Goal: Information Seeking & Learning: Understand process/instructions

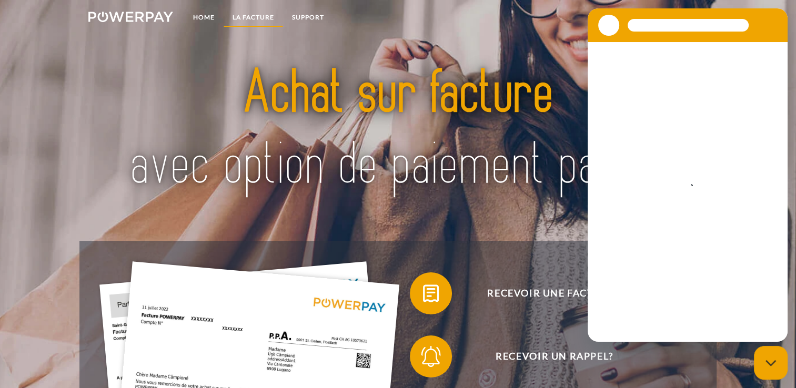
click at [253, 15] on link "LA FACTURE" at bounding box center [253, 17] width 59 height 19
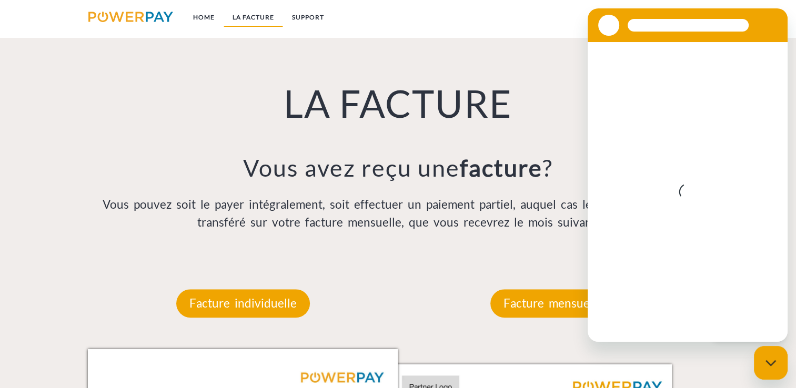
scroll to position [736, 0]
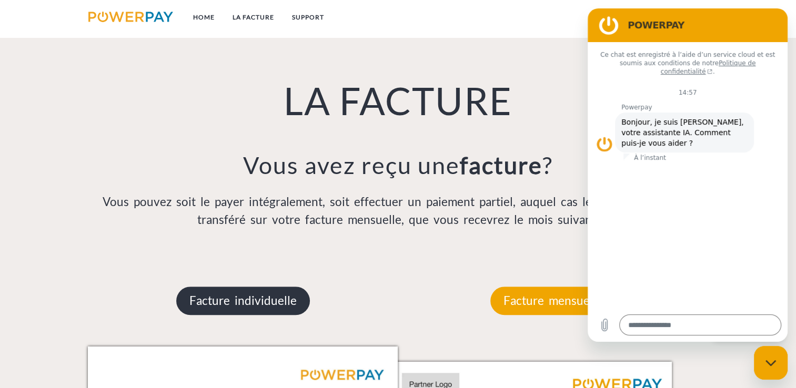
click at [278, 298] on p "Facture individuelle" at bounding box center [243, 301] width 134 height 28
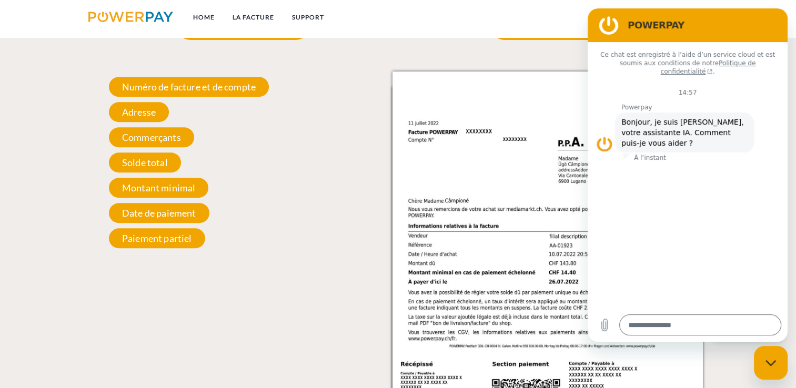
scroll to position [1025, 0]
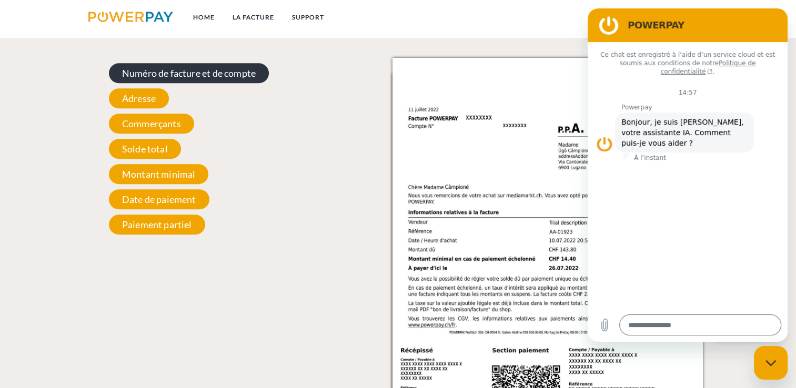
click at [232, 77] on span "Numéro de facture et de compte" at bounding box center [189, 73] width 160 height 20
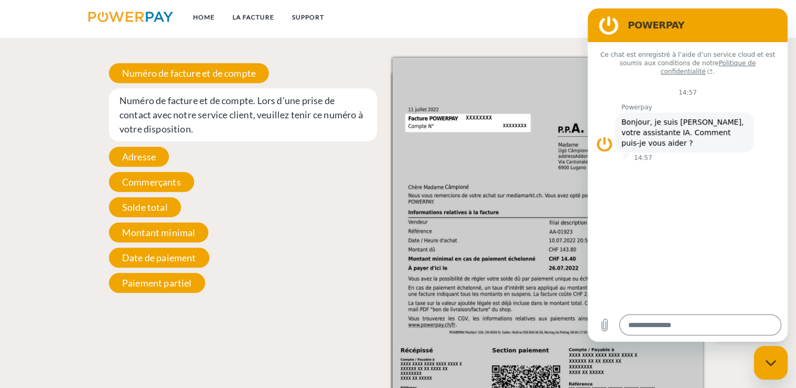
click at [249, 192] on div "Numéro de facture et de compte Numéro de facture et de compte. Lors d’une prise…" at bounding box center [243, 178] width 310 height 240
click at [205, 13] on link "Home" at bounding box center [203, 17] width 39 height 19
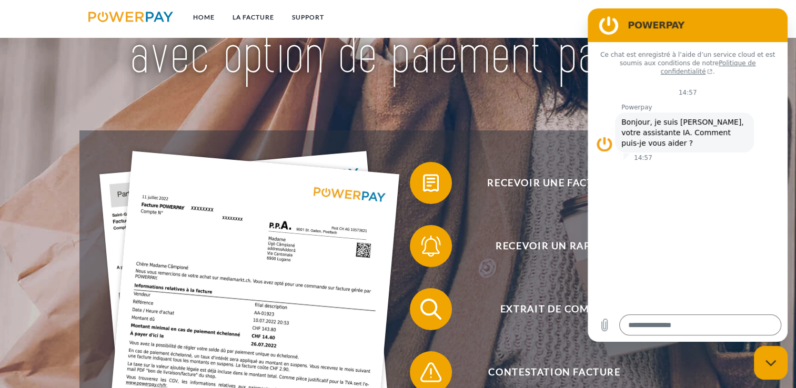
scroll to position [123, 0]
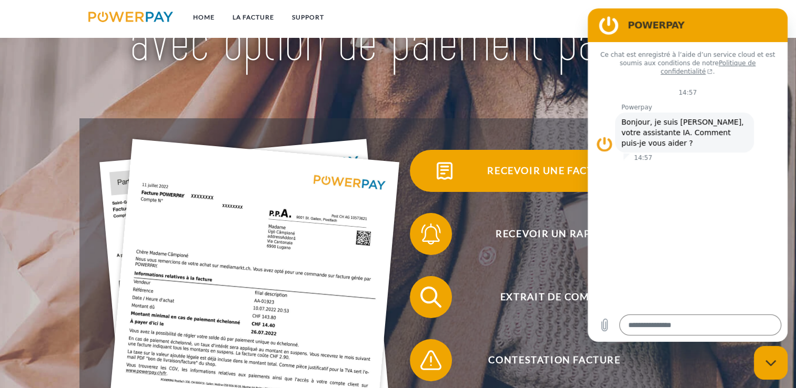
click at [524, 166] on span "Recevoir une facture ?" at bounding box center [555, 171] width 258 height 42
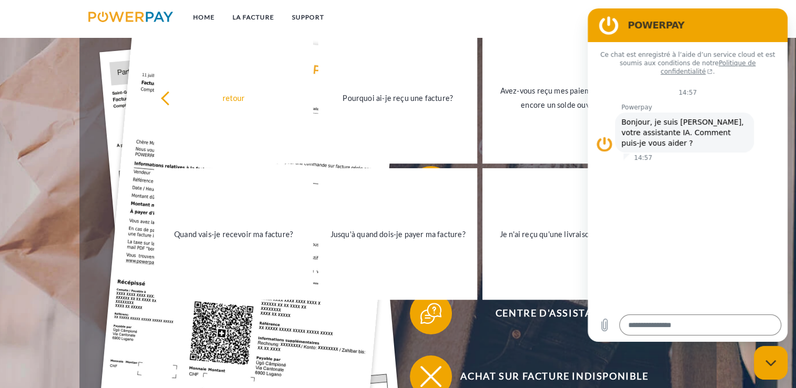
scroll to position [245, 0]
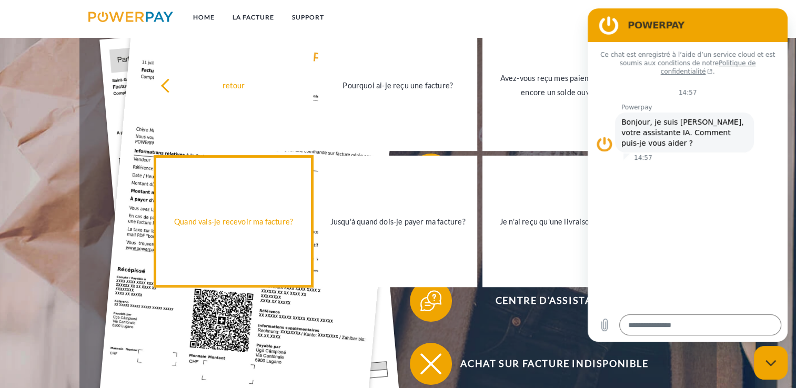
click at [280, 207] on link "Quand vais-je recevoir ma facture?" at bounding box center [233, 222] width 159 height 132
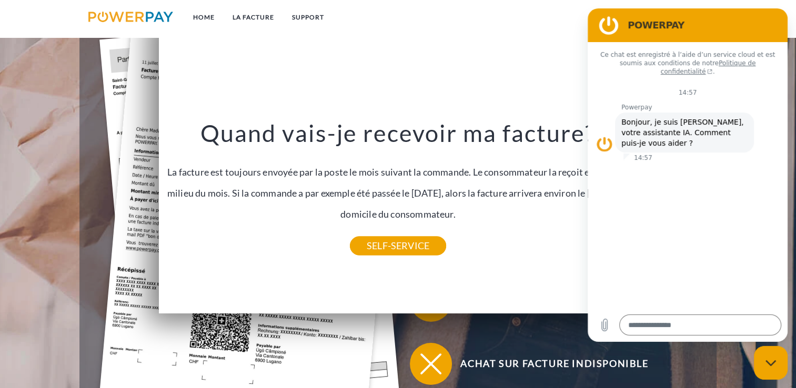
click at [771, 360] on icon "Fermer la fenêtre de messagerie" at bounding box center [771, 363] width 11 height 7
type textarea "*"
